Goal: Check status: Check status

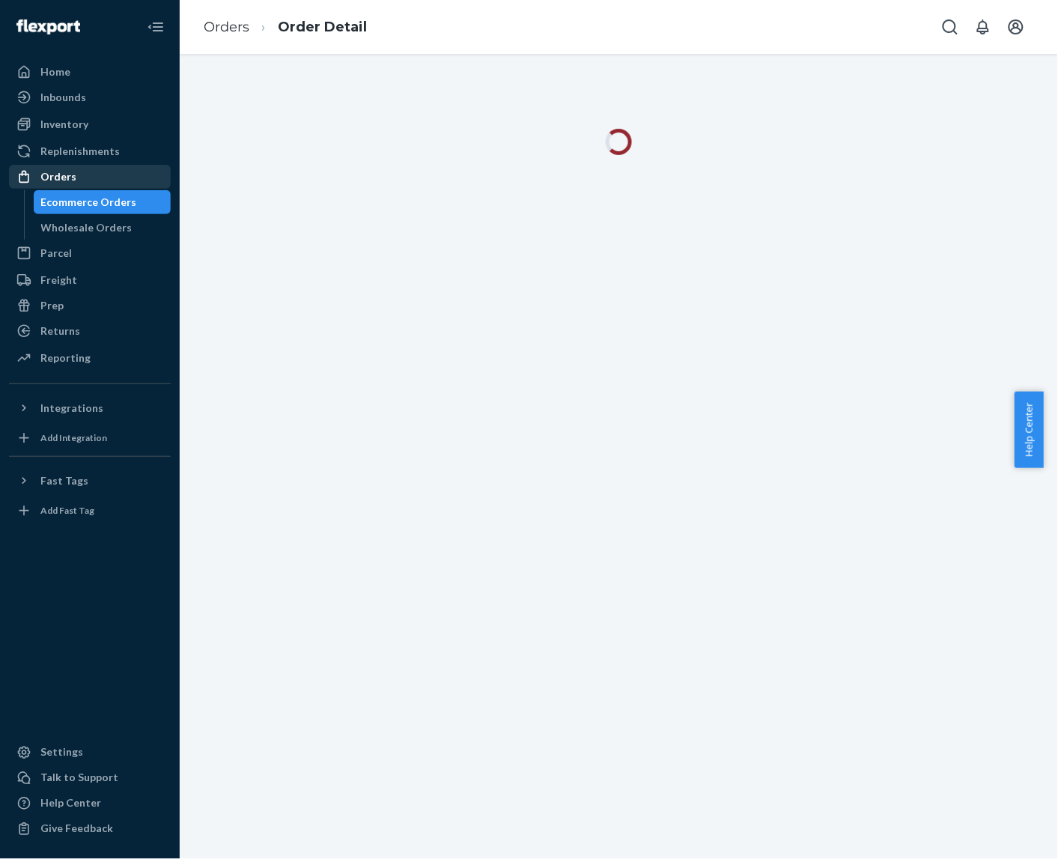
click at [90, 177] on div "Orders" at bounding box center [89, 176] width 159 height 21
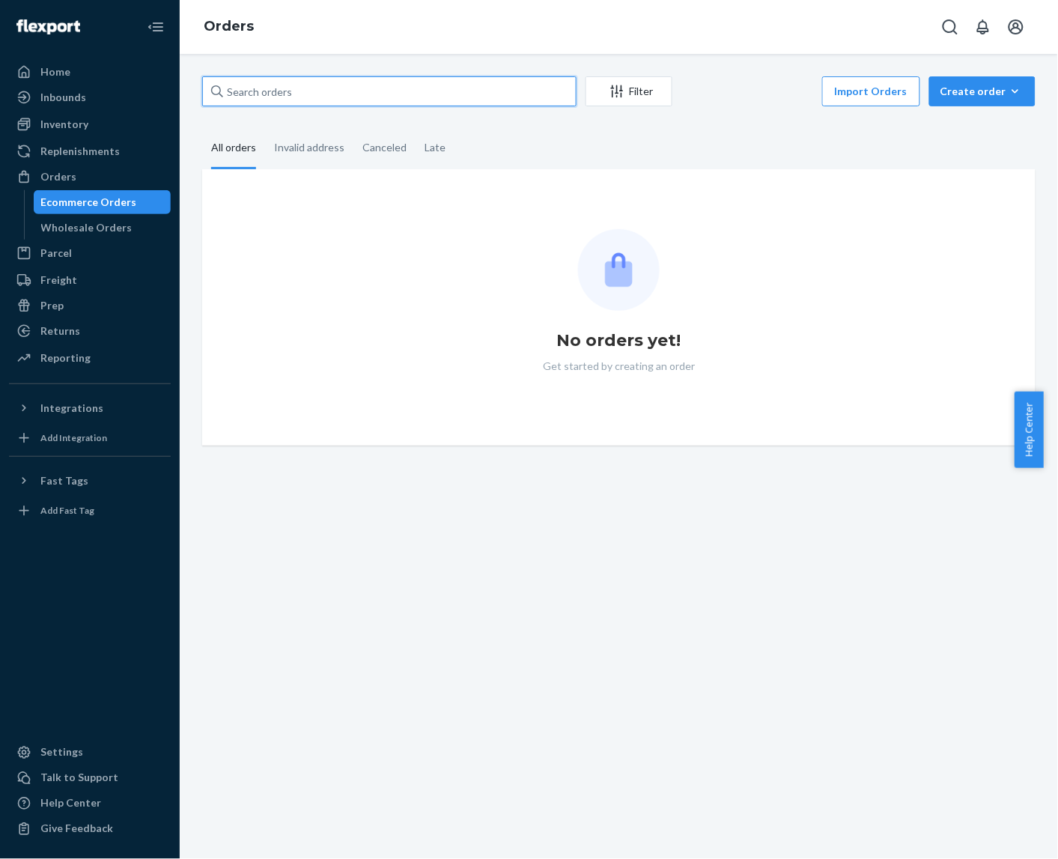
click at [414, 88] on input "text" at bounding box center [389, 91] width 374 height 30
paste input "933010"
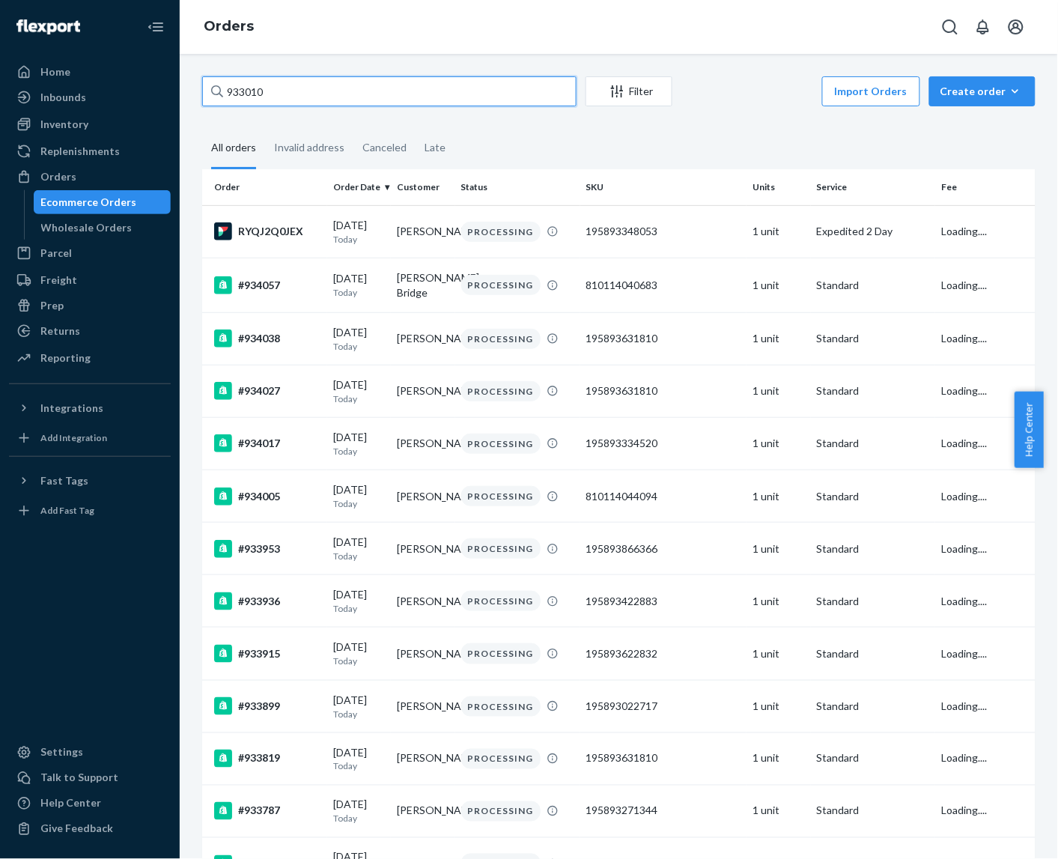
type input "933010"
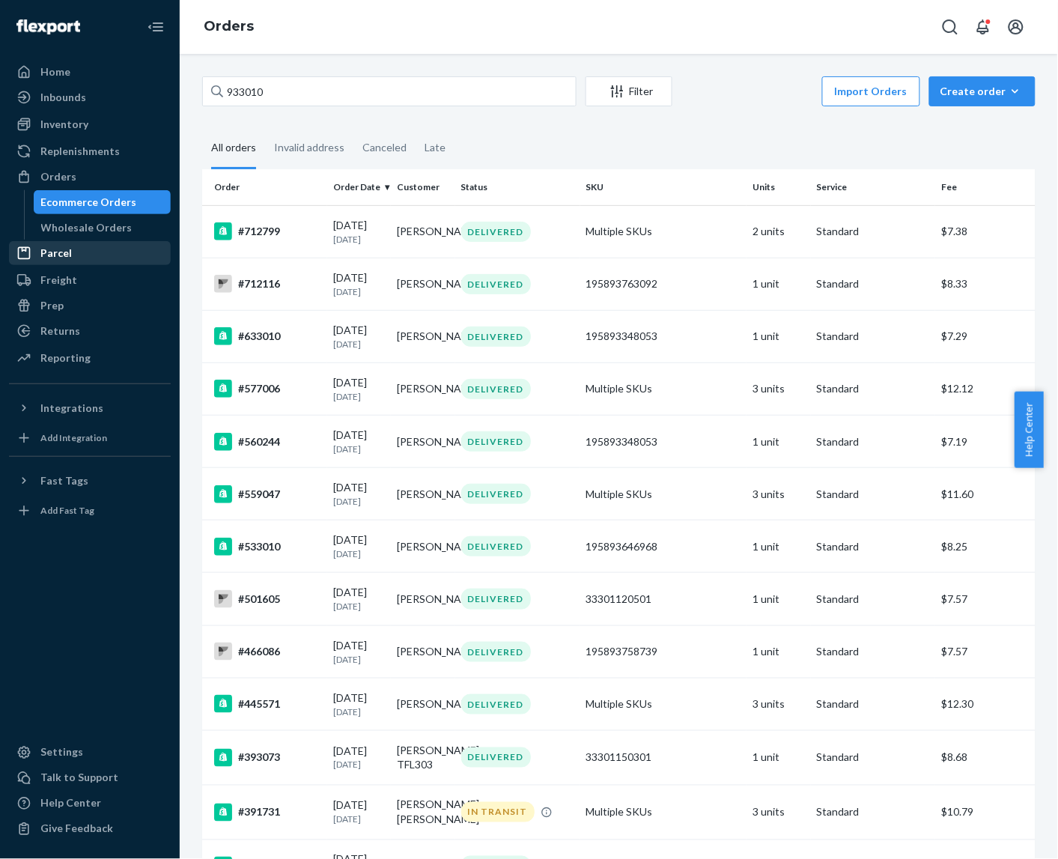
drag, startPoint x: 55, startPoint y: 281, endPoint x: 60, endPoint y: 246, distance: 35.6
click at [55, 279] on div "Freight" at bounding box center [58, 280] width 37 height 15
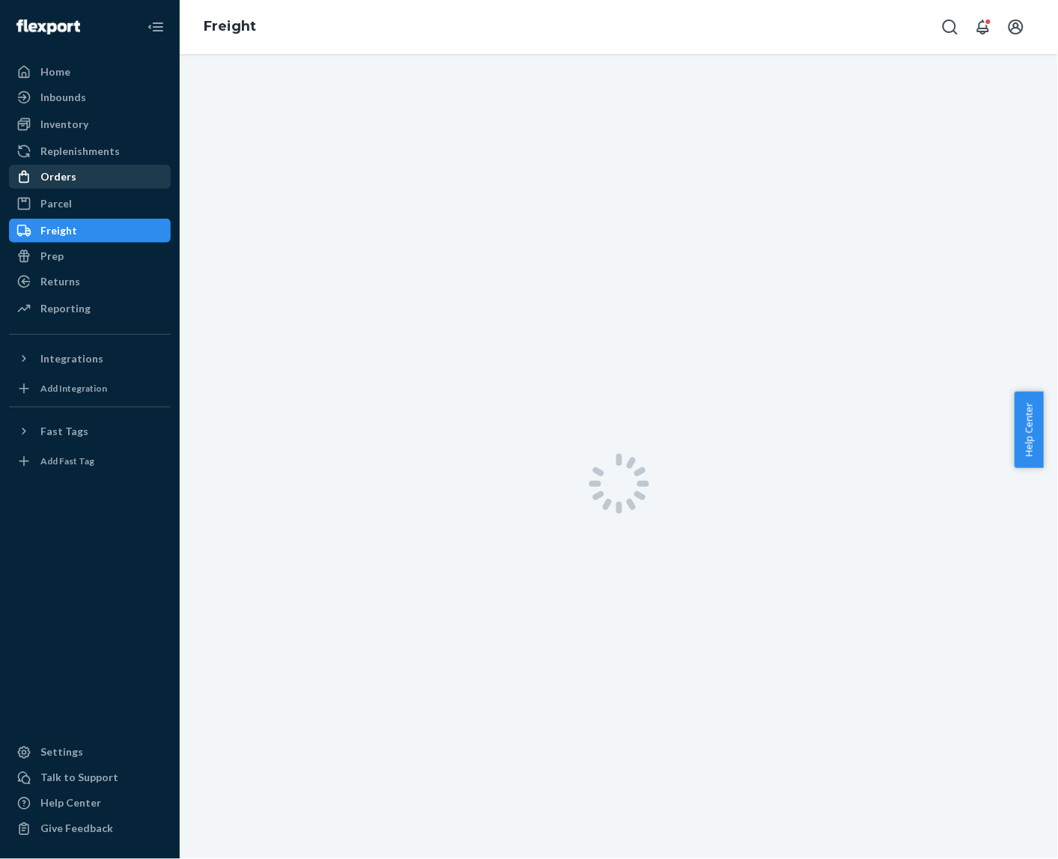
click at [65, 177] on div "Orders" at bounding box center [58, 176] width 36 height 15
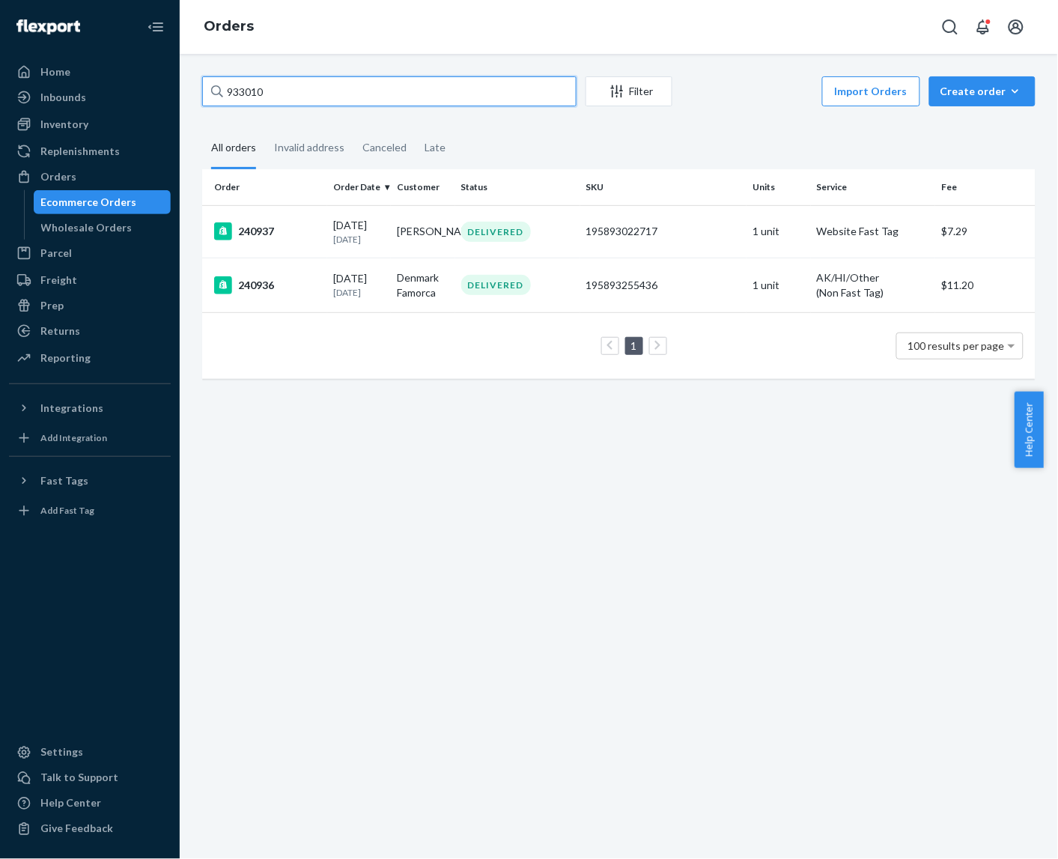
click at [363, 94] on input "933010" at bounding box center [389, 91] width 374 height 30
click at [443, 73] on div "933010 Filter Import Orders Create order Ecommerce order Removal order All orde…" at bounding box center [619, 456] width 878 height 805
click at [58, 183] on div "Orders" at bounding box center [58, 176] width 36 height 15
drag, startPoint x: 427, startPoint y: 76, endPoint x: 391, endPoint y: 95, distance: 40.9
click at [427, 76] on input "933010" at bounding box center [389, 91] width 374 height 30
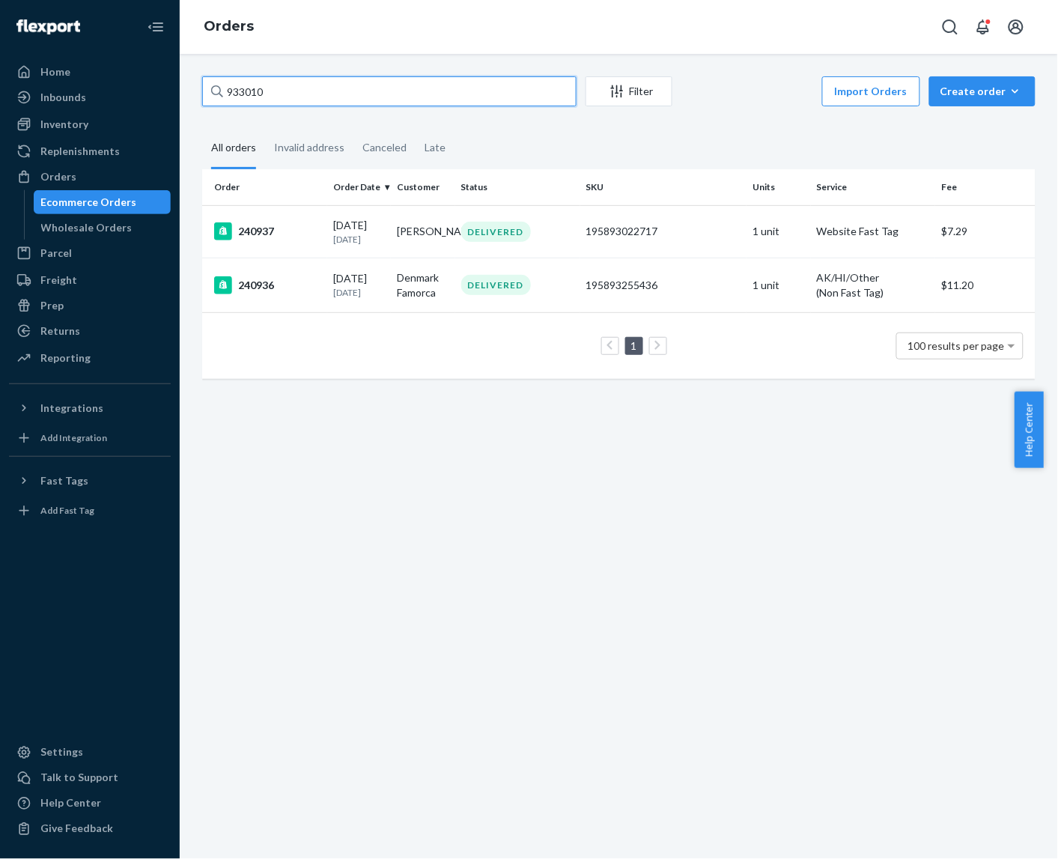
click at [380, 99] on input "933010" at bounding box center [389, 91] width 374 height 30
click at [75, 329] on div "Returns" at bounding box center [60, 330] width 40 height 15
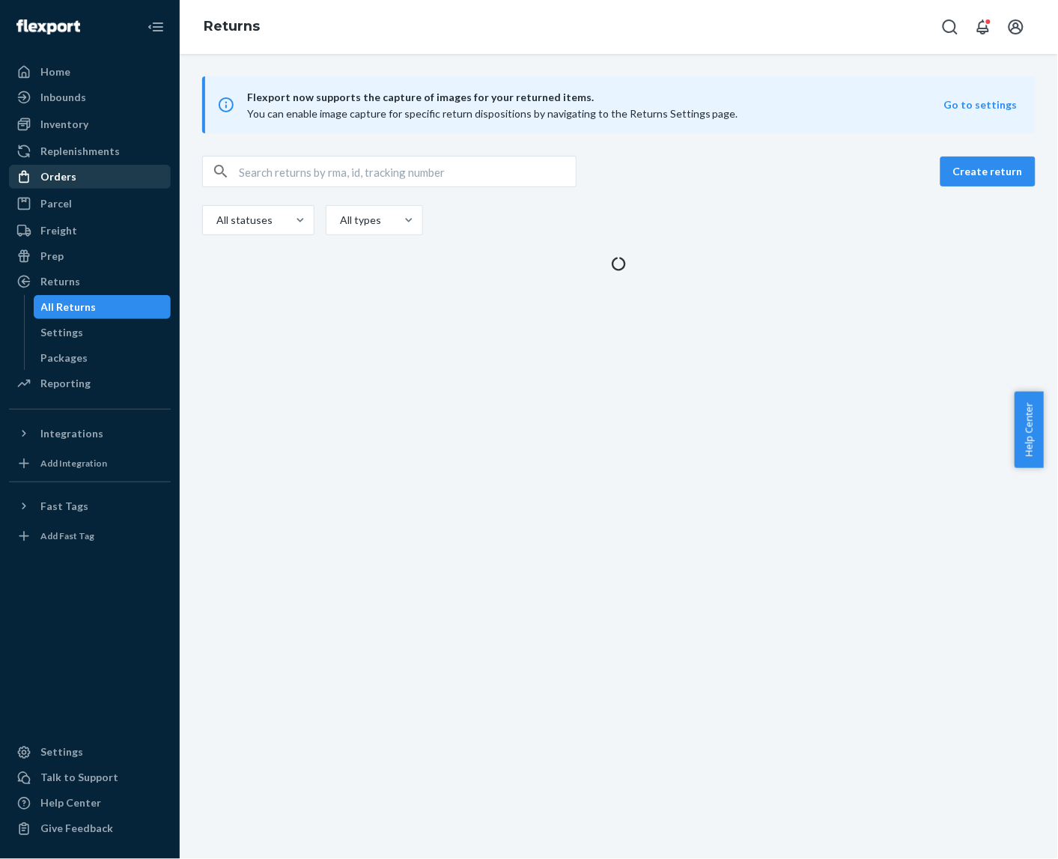
click at [73, 181] on div "Orders" at bounding box center [89, 176] width 159 height 21
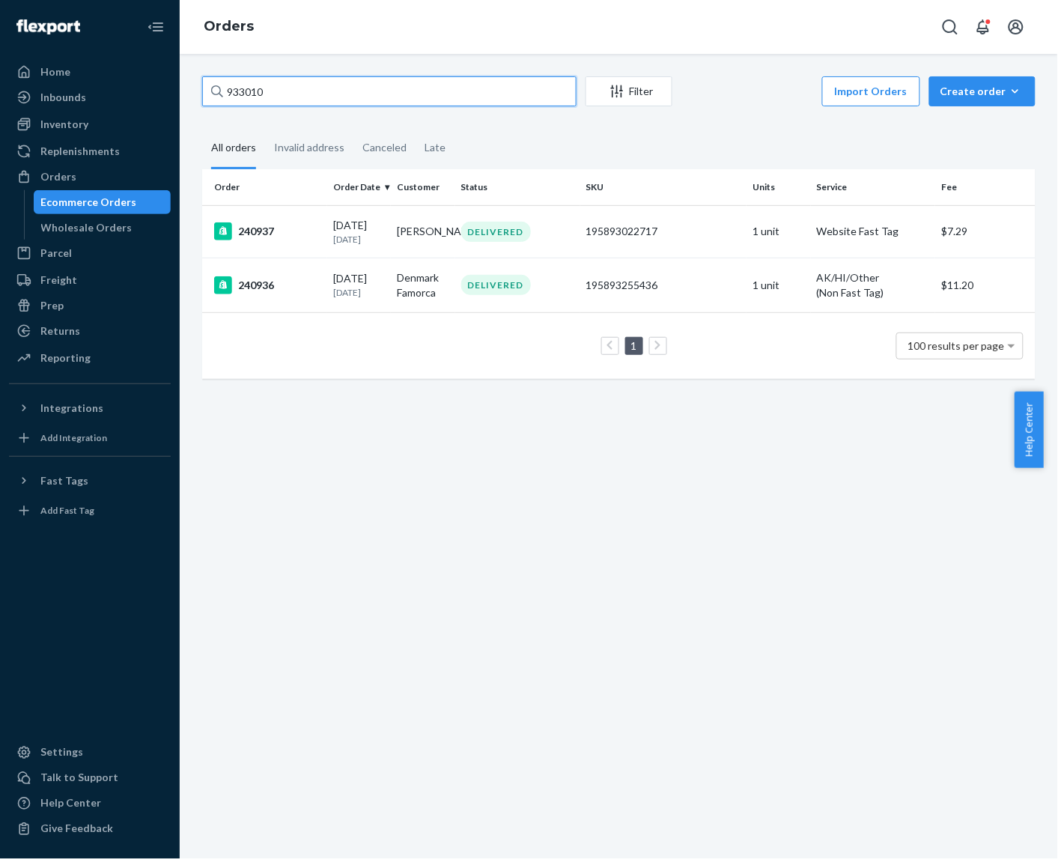
click at [277, 94] on input "933010" at bounding box center [389, 91] width 374 height 30
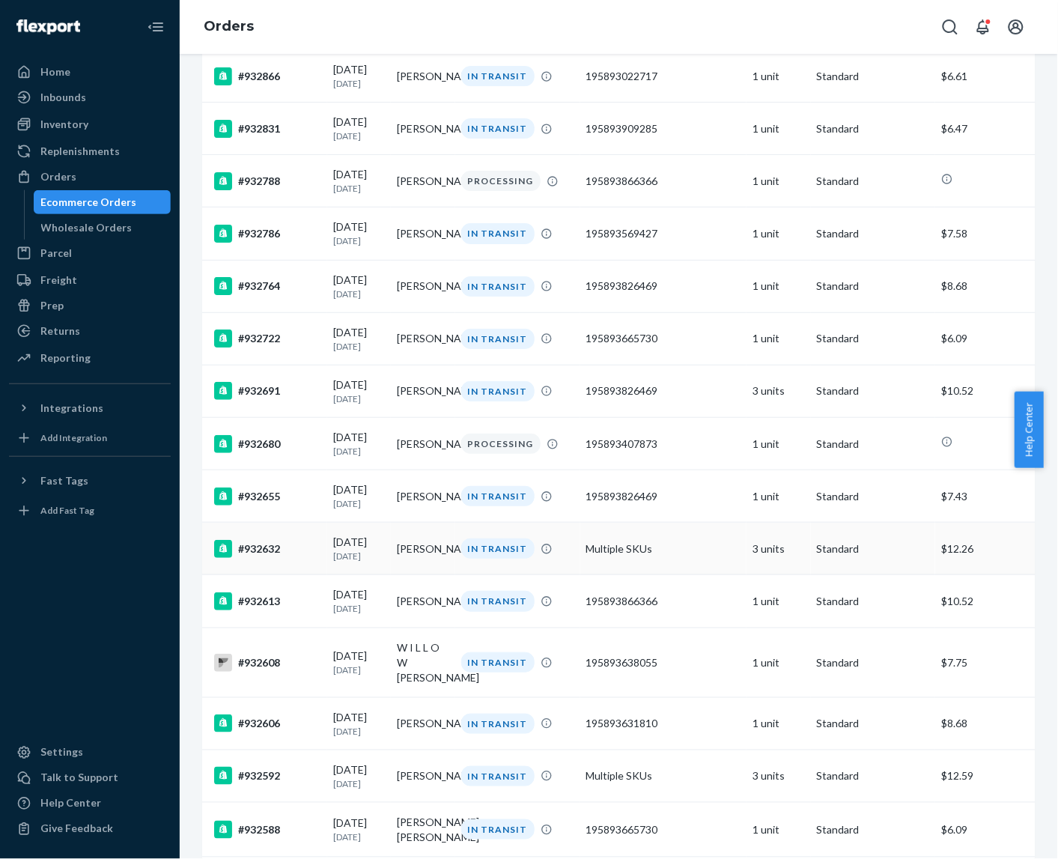
scroll to position [2621, 0]
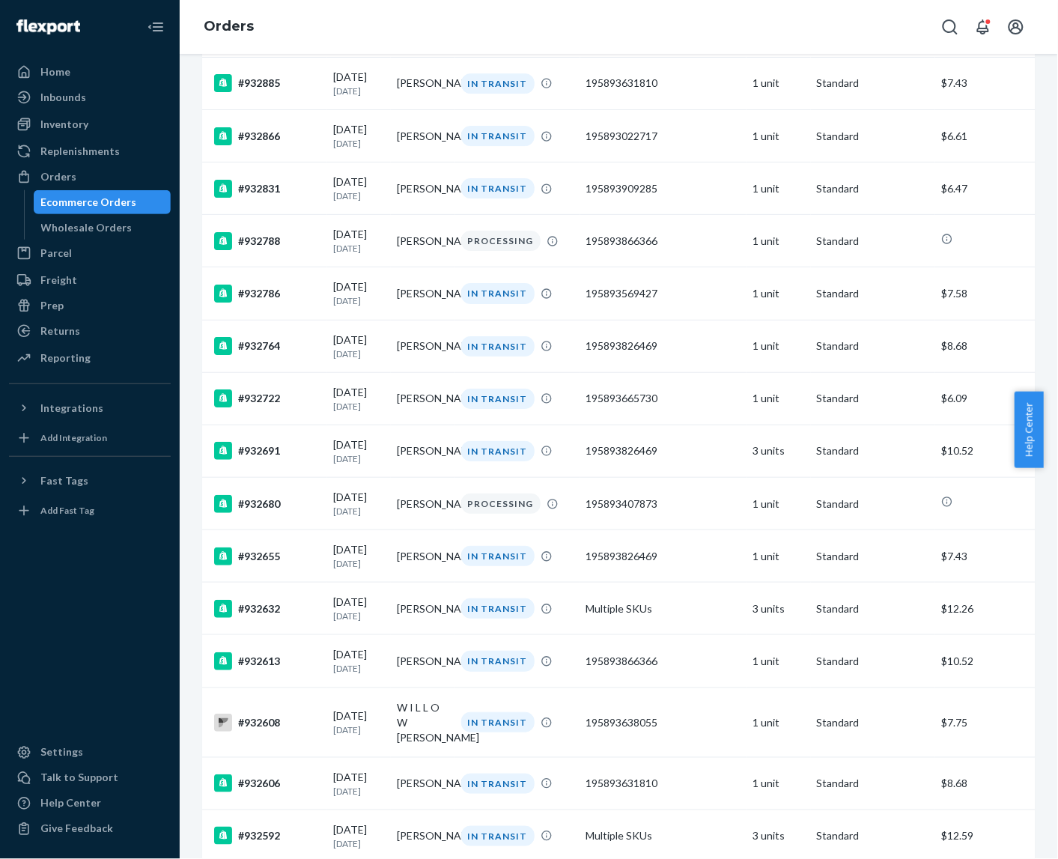
click at [423, 31] on div "Orders" at bounding box center [619, 27] width 878 height 54
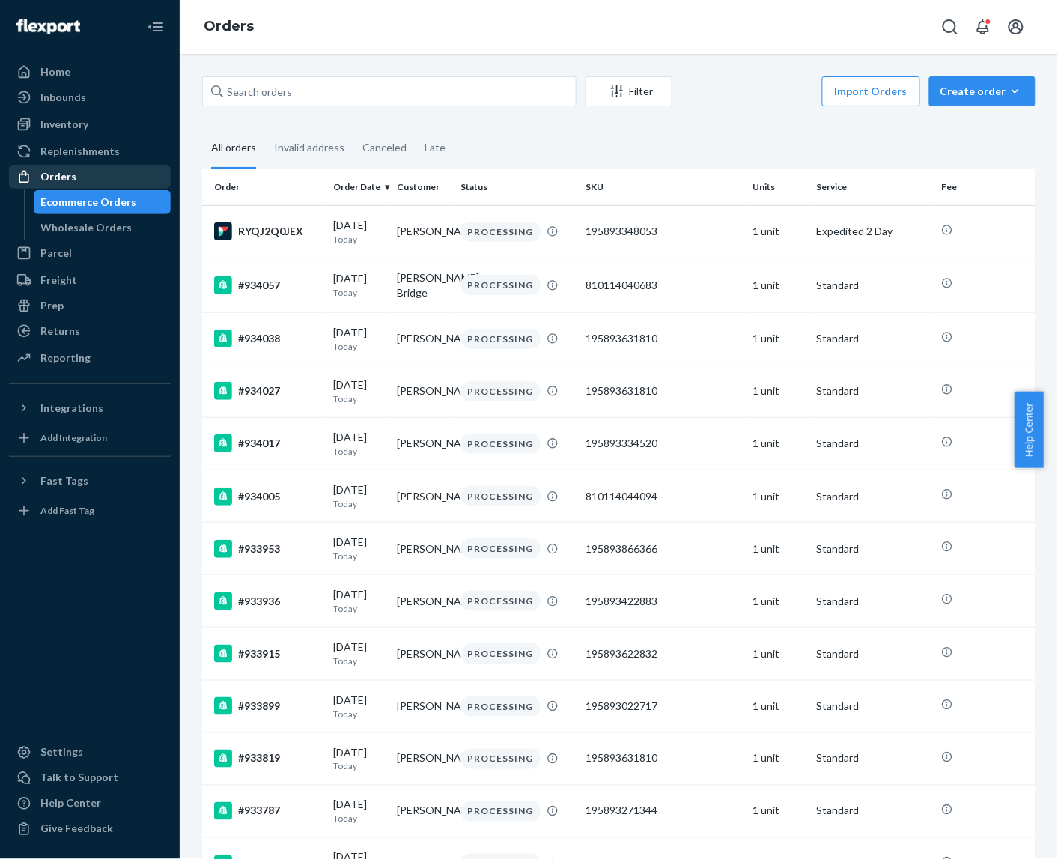
click at [100, 177] on div "Orders" at bounding box center [89, 176] width 159 height 21
click at [344, 101] on input "text" at bounding box center [389, 91] width 374 height 30
paste input "[PERSON_NAME]"
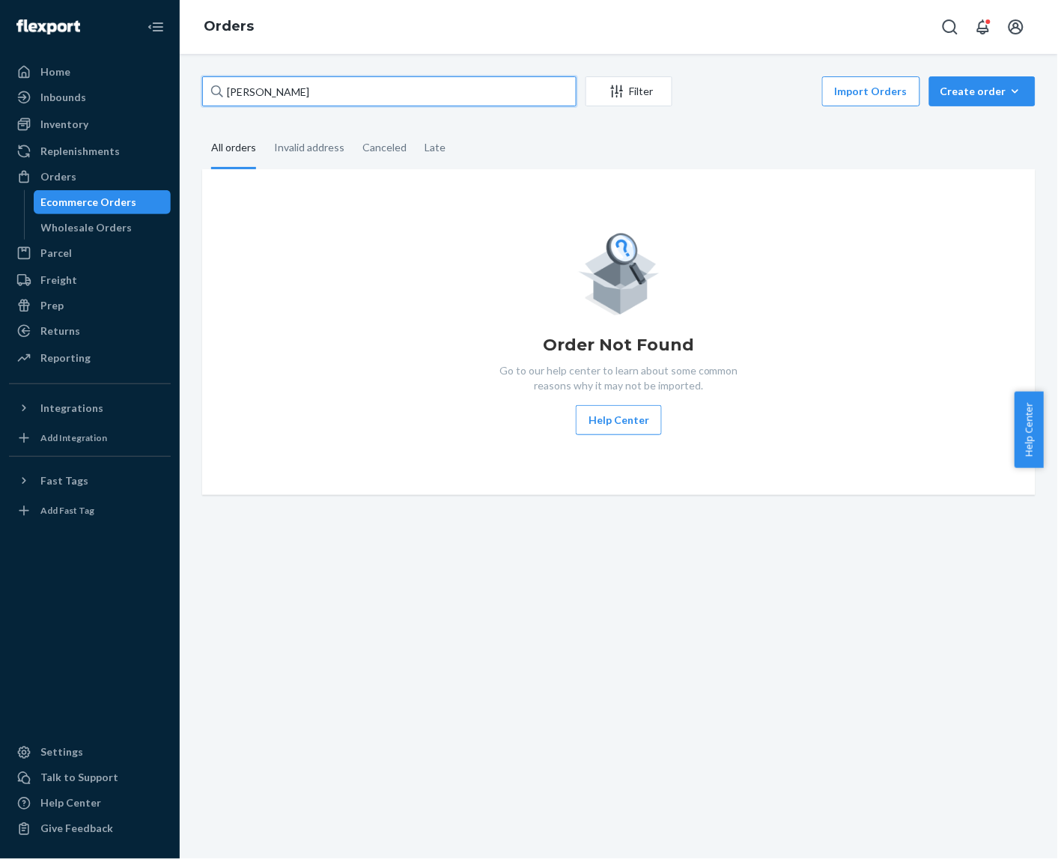
click at [488, 102] on input "[PERSON_NAME]" at bounding box center [389, 91] width 374 height 30
paste input "933010"
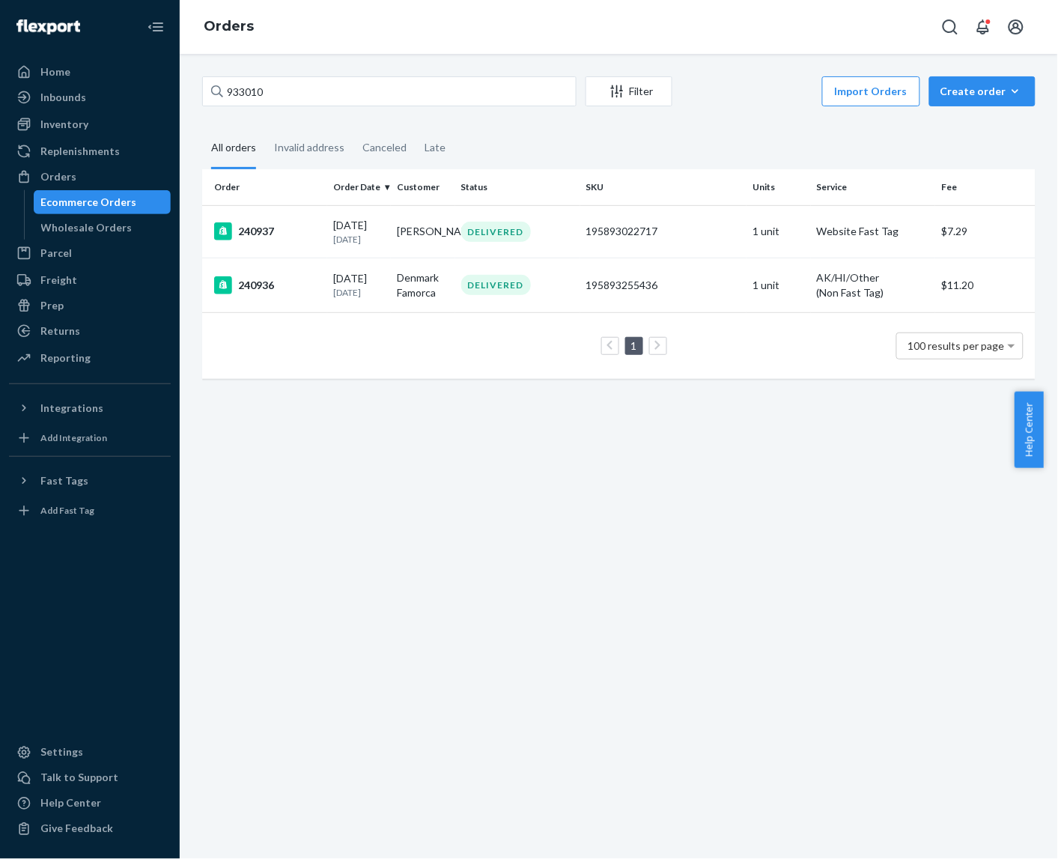
click at [520, 543] on div "933010 Filter Import Orders Create order Ecommerce order Removal order All orde…" at bounding box center [619, 456] width 878 height 805
click at [571, 592] on div "933010 Filter Import Orders Create order Ecommerce order Removal order All orde…" at bounding box center [619, 456] width 878 height 805
drag, startPoint x: 615, startPoint y: 621, endPoint x: 556, endPoint y: 399, distance: 230.3
click at [615, 621] on div "933010 Filter Import Orders Create order Ecommerce order Removal order All orde…" at bounding box center [619, 456] width 878 height 805
click at [353, 95] on input "933010" at bounding box center [389, 91] width 374 height 30
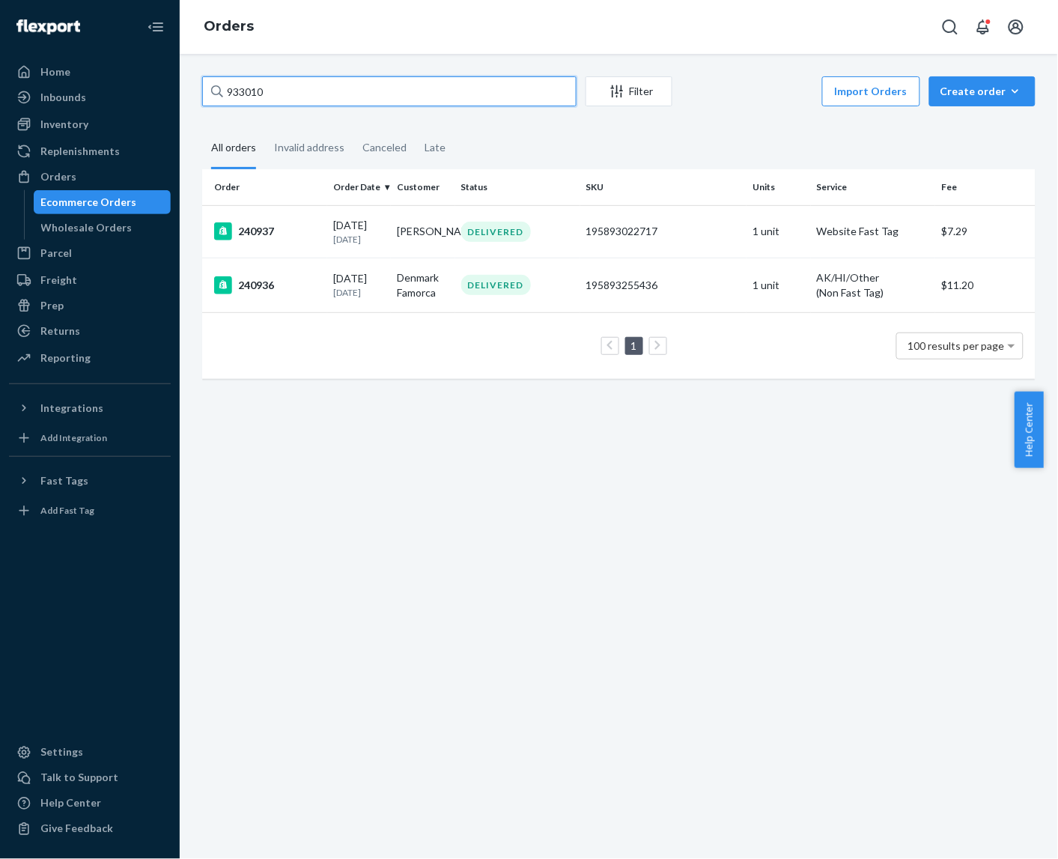
paste input "[PERSON_NAME]"
type input "[PERSON_NAME]"
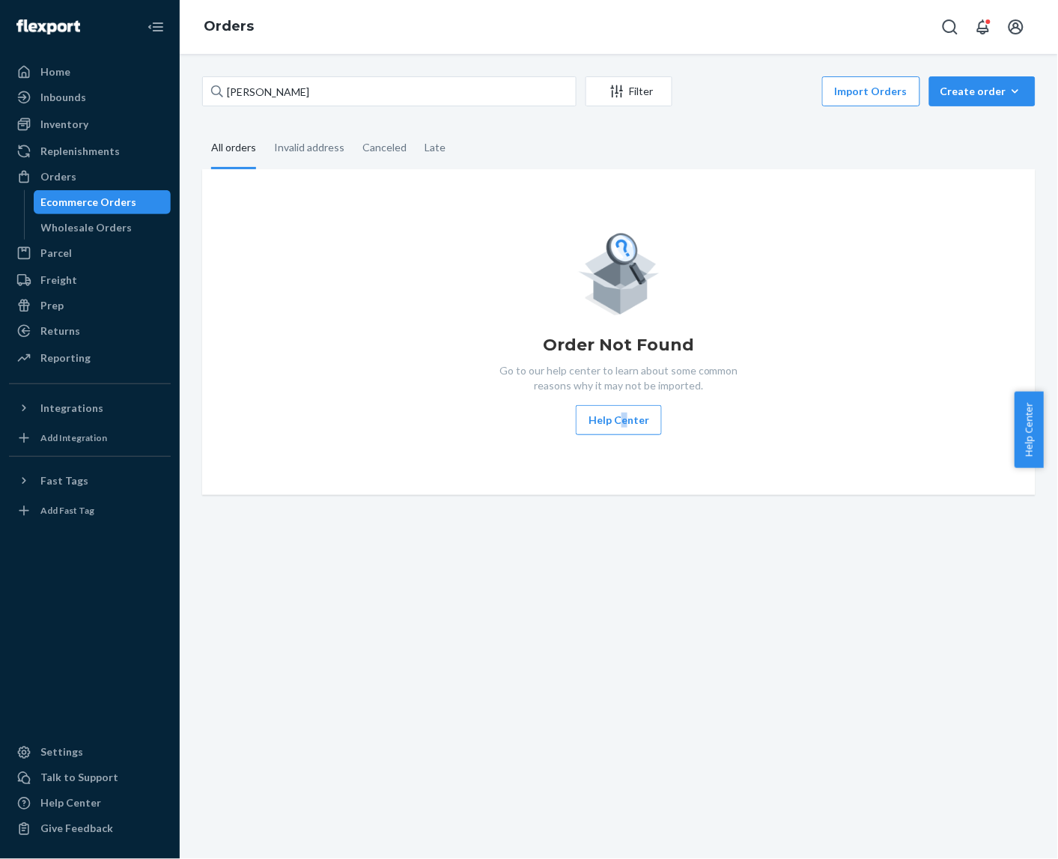
click at [618, 544] on div "[PERSON_NAME] Filter Import Orders Create order Ecommerce order Removal order A…" at bounding box center [619, 456] width 878 height 805
click at [676, 526] on div "[PERSON_NAME] Filter Import Orders Create order Ecommerce order Removal order A…" at bounding box center [619, 456] width 878 height 805
